Goal: Connect with others: Connect with others

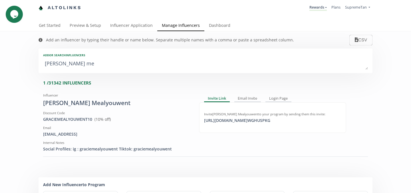
click at [103, 63] on textarea "[PERSON_NAME] me" at bounding box center [205, 63] width 325 height 11
type textarea "g"
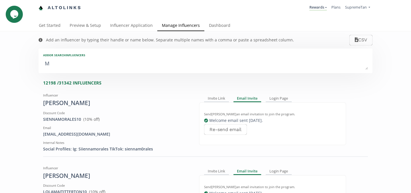
type textarea "MA"
type input "MA"
type textarea "MAG"
type input "MAG"
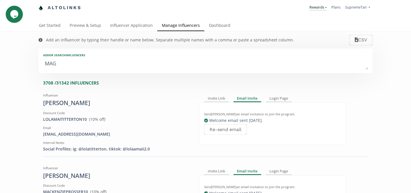
type input "MAG"
type textarea "MAGD"
type input "MAGD"
type textarea "[PERSON_NAME]"
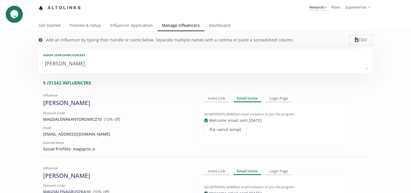
type input "[PERSON_NAME]"
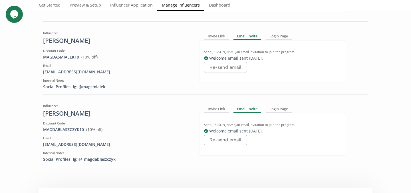
scroll to position [207, 0]
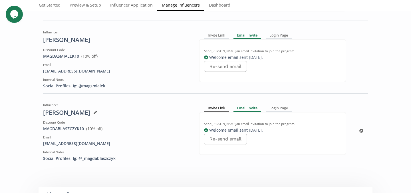
type textarea "[PERSON_NAME]"
click at [217, 110] on div "Invite Link" at bounding box center [216, 108] width 25 height 7
click at [225, 132] on div "[URL][DOMAIN_NAME] XY8J7H copied" at bounding box center [233, 130] width 64 height 6
copy div "[URL]"
